Goal: Information Seeking & Learning: Check status

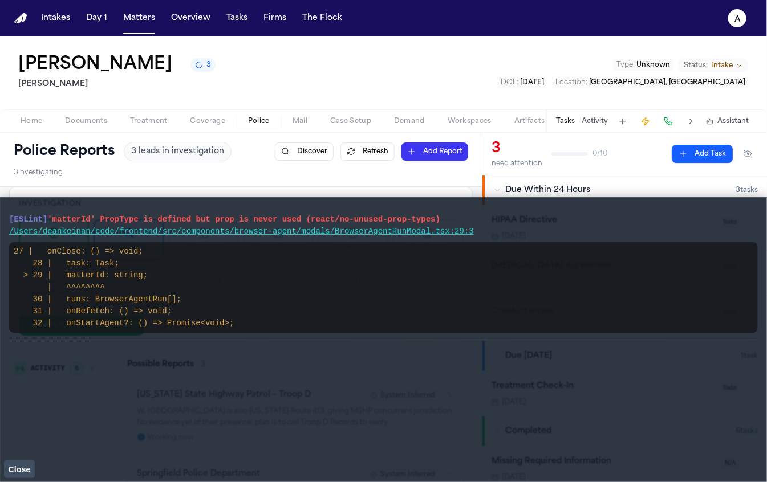
click at [15, 467] on span "Close" at bounding box center [19, 469] width 22 height 9
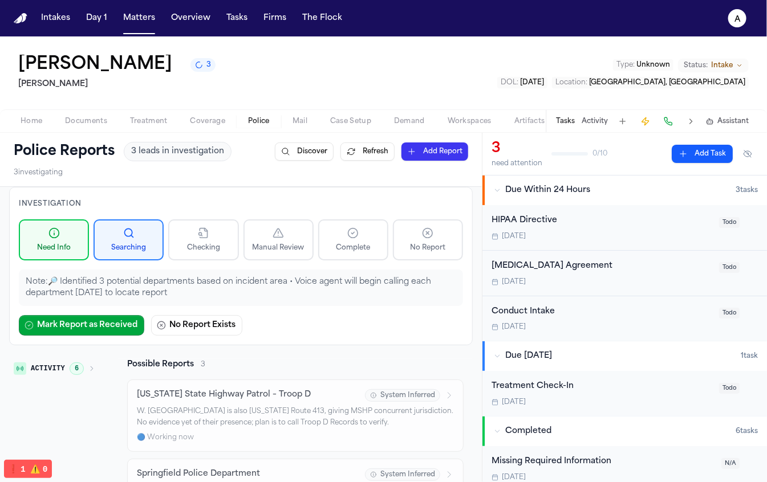
click at [103, 122] on span "Documents" at bounding box center [86, 121] width 42 height 9
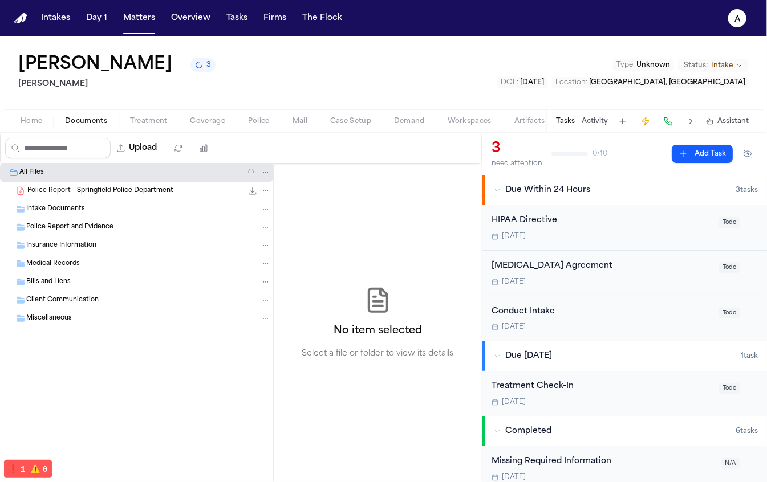
click at [143, 198] on div "Police Report - Springfield Police Department 165.3 KB • PDF" at bounding box center [136, 191] width 273 height 18
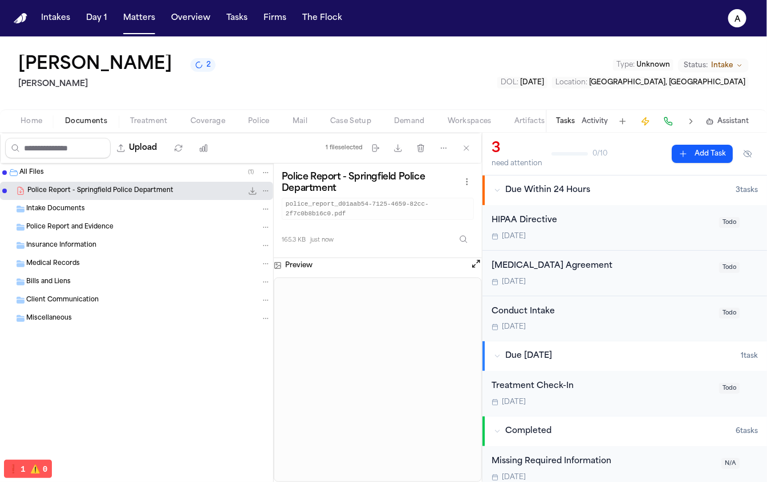
click at [6, 182] on div "Police Report - Springfield Police Department 165.3 KB • PDF" at bounding box center [136, 191] width 273 height 18
click at [6, 176] on span "Folder: All Files" at bounding box center [4, 172] width 7 height 7
click at [14, 190] on div "Police Report - Springfield Police Department 165.3 KB • PDF" at bounding box center [136, 191] width 273 height 18
click at [6, 174] on span "Folder: All Files" at bounding box center [4, 172] width 5 height 5
click at [137, 19] on button "Matters" at bounding box center [139, 18] width 41 height 21
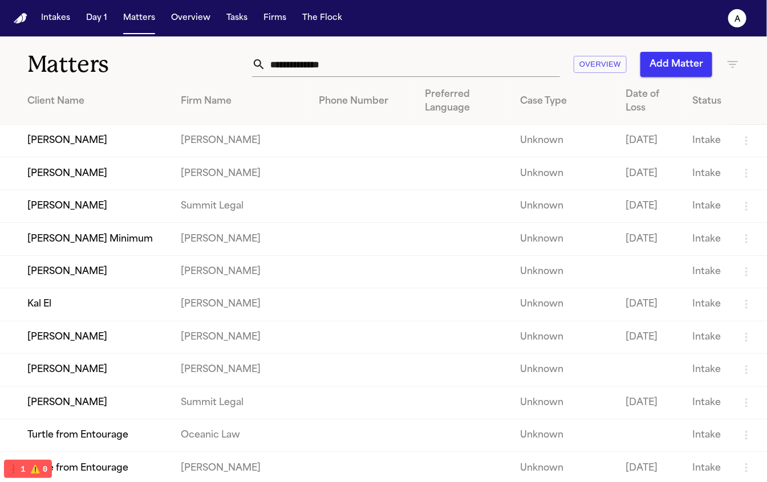
click at [120, 129] on td "[PERSON_NAME]" at bounding box center [86, 141] width 172 height 32
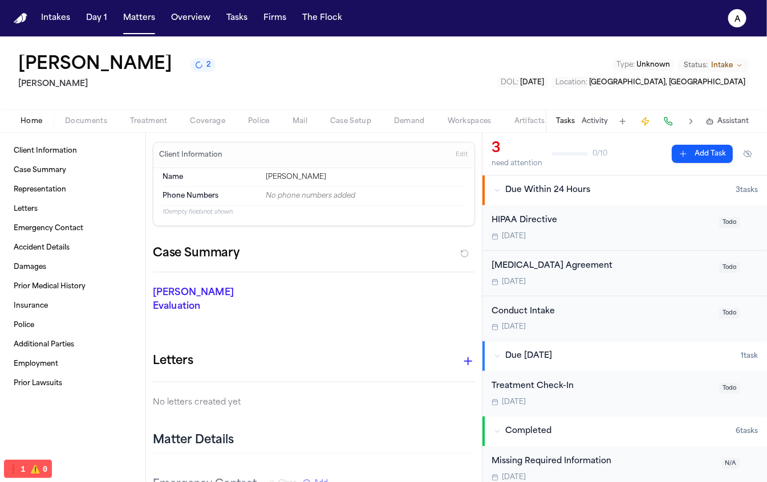
click at [99, 122] on span "Documents" at bounding box center [86, 121] width 42 height 9
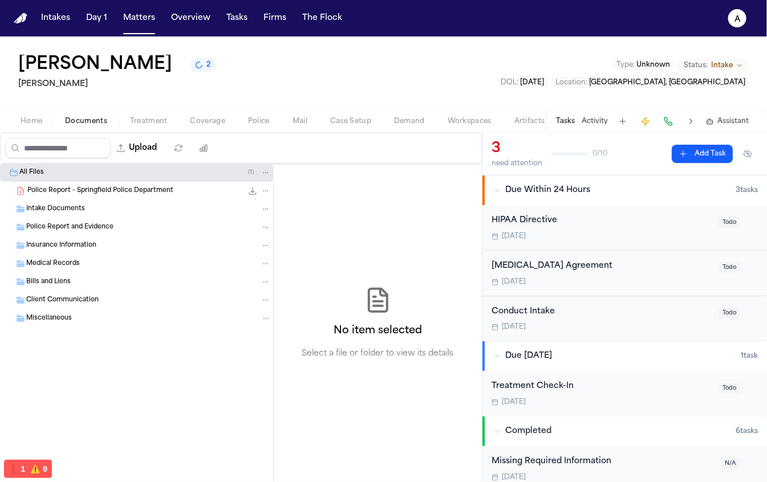
click at [251, 121] on span "Police" at bounding box center [259, 121] width 22 height 9
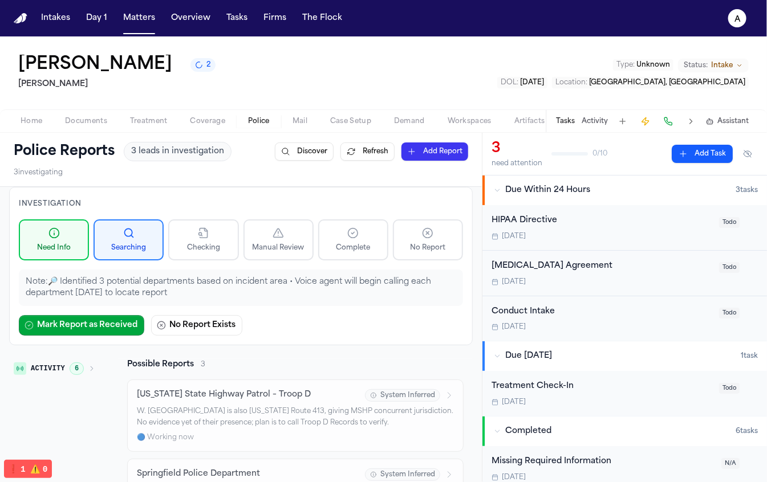
click at [200, 124] on span "Coverage" at bounding box center [207, 121] width 35 height 9
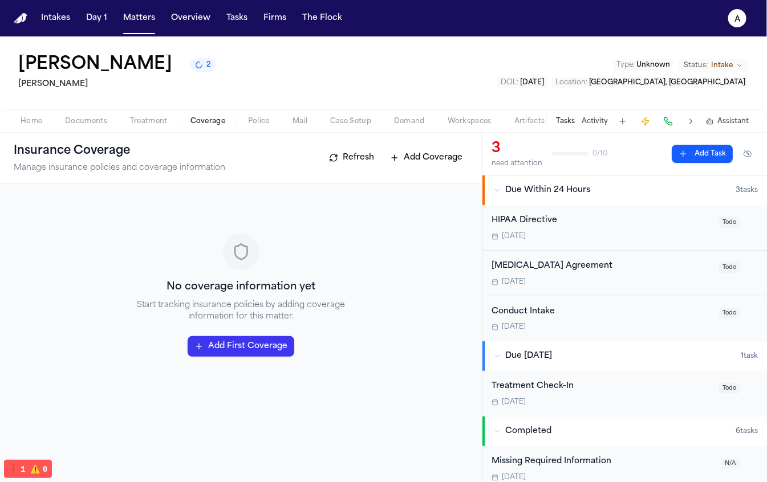
click at [242, 117] on button "Police" at bounding box center [259, 122] width 44 height 14
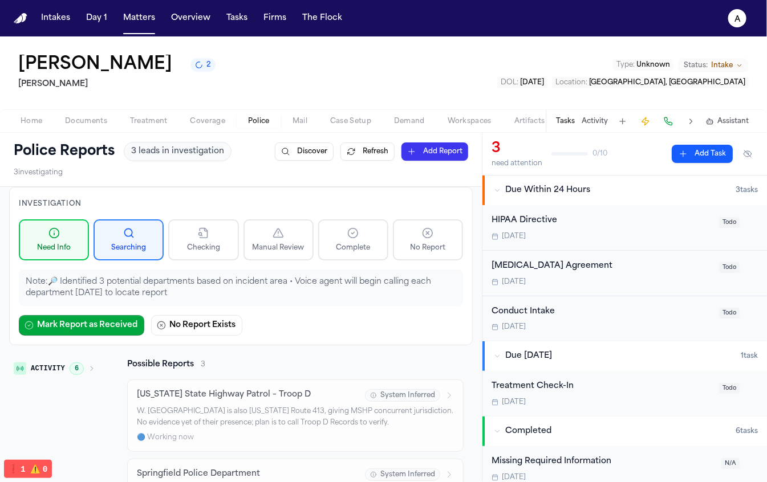
click at [352, 159] on button "Refresh" at bounding box center [367, 152] width 54 height 18
click at [387, 157] on button "Refresh" at bounding box center [367, 152] width 54 height 18
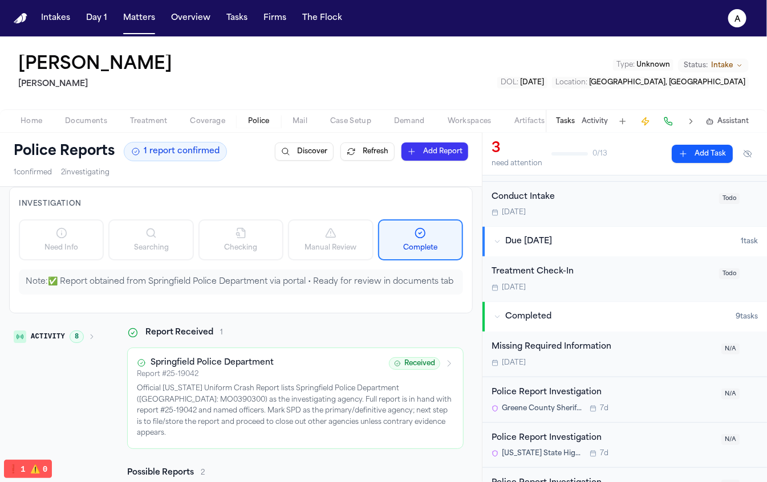
scroll to position [118, 0]
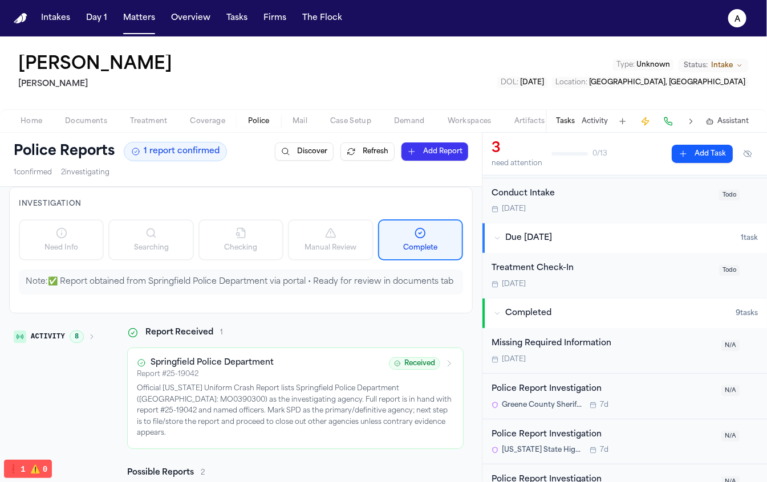
click at [552, 385] on div "Police Report Investigation" at bounding box center [602, 389] width 223 height 13
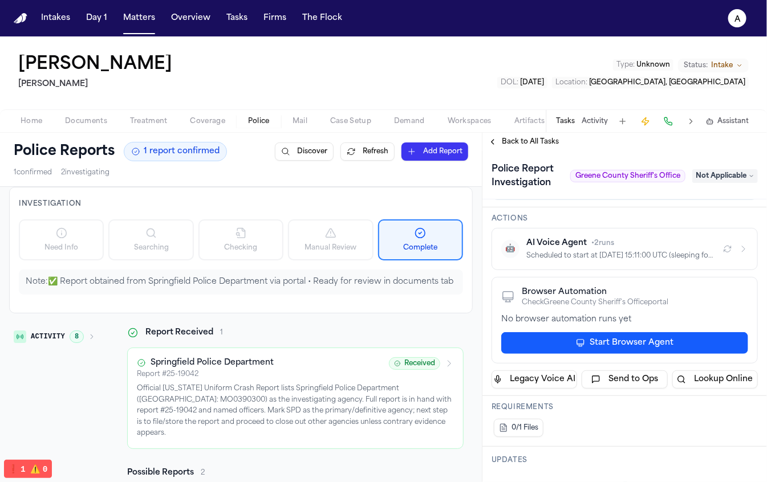
scroll to position [298, 0]
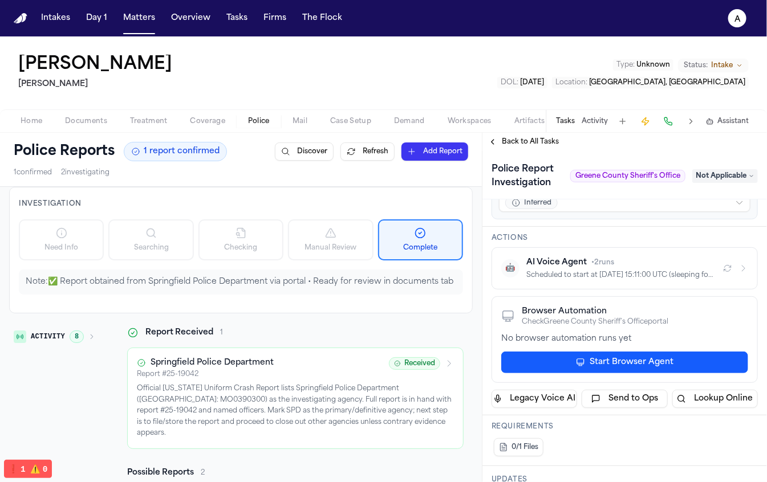
click at [592, 339] on div "No browser automation runs yet" at bounding box center [624, 338] width 247 height 11
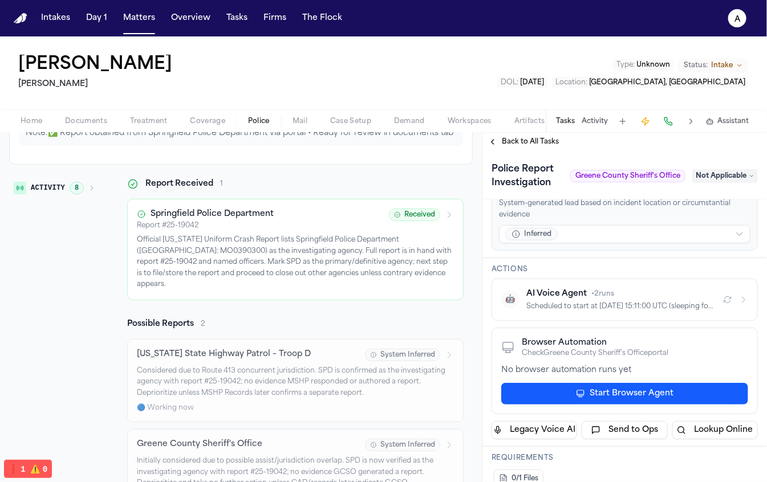
scroll to position [176, 0]
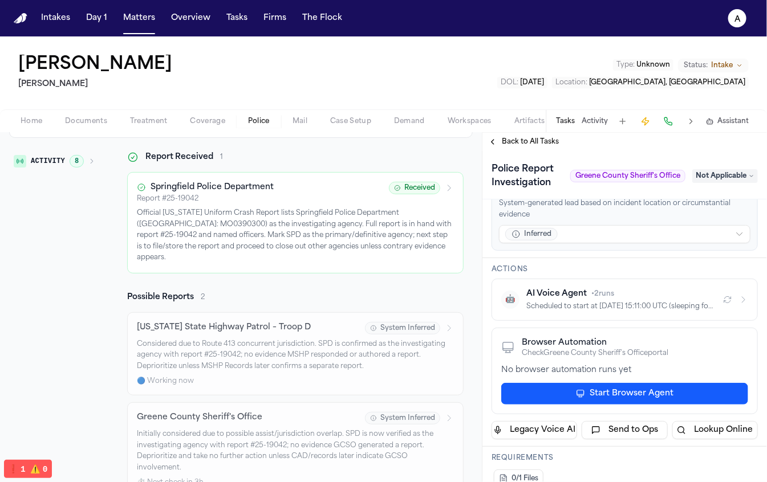
click at [434, 109] on div "[PERSON_NAME] [PERSON_NAME] Type : Unknown Status: Intake DOL : [DATE] Location…" at bounding box center [383, 72] width 767 height 73
click at [146, 24] on button "Matters" at bounding box center [139, 18] width 41 height 21
